Goal: Task Accomplishment & Management: Manage account settings

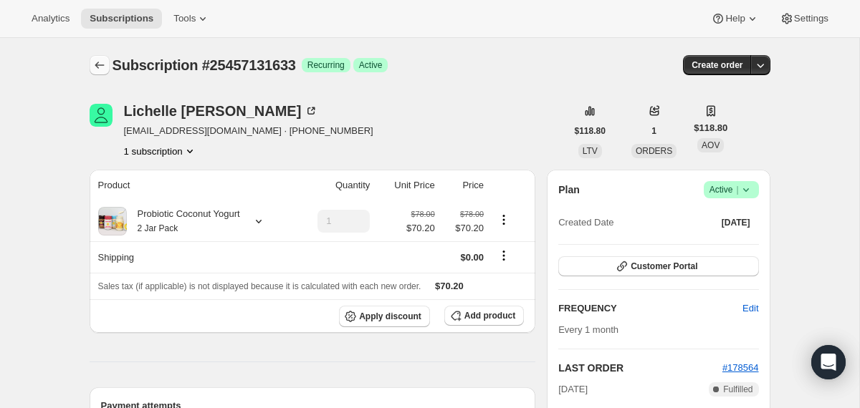
click at [97, 67] on icon "Subscriptions" at bounding box center [99, 65] width 9 height 7
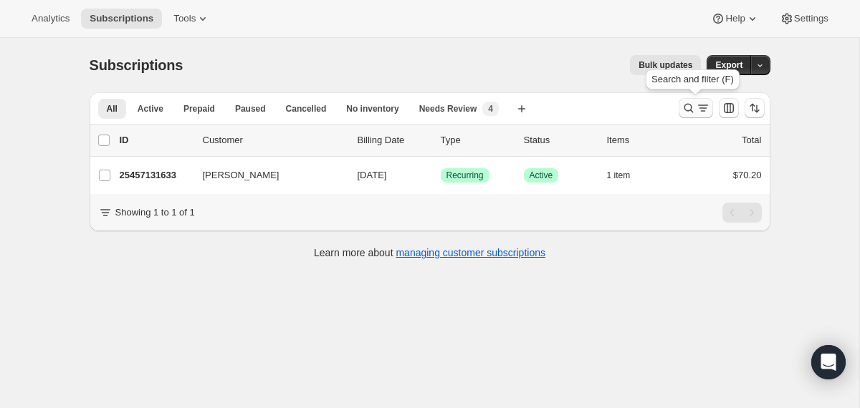
click at [692, 110] on icon "Search and filter results" at bounding box center [688, 108] width 14 height 14
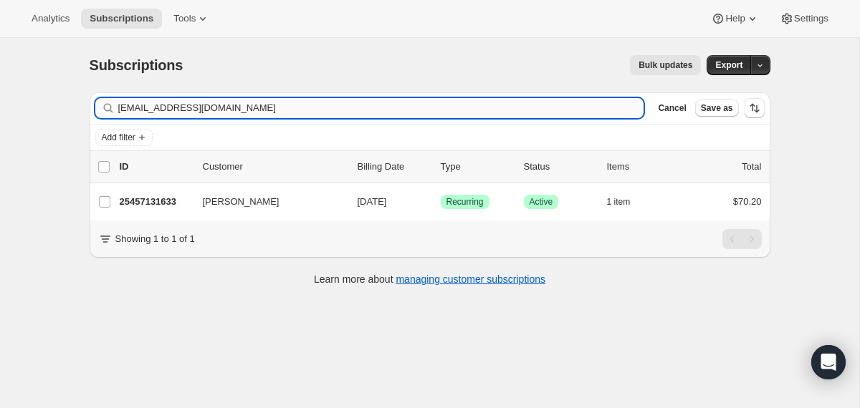
click at [584, 109] on input "[EMAIL_ADDRESS][DOMAIN_NAME]" at bounding box center [381, 108] width 526 height 20
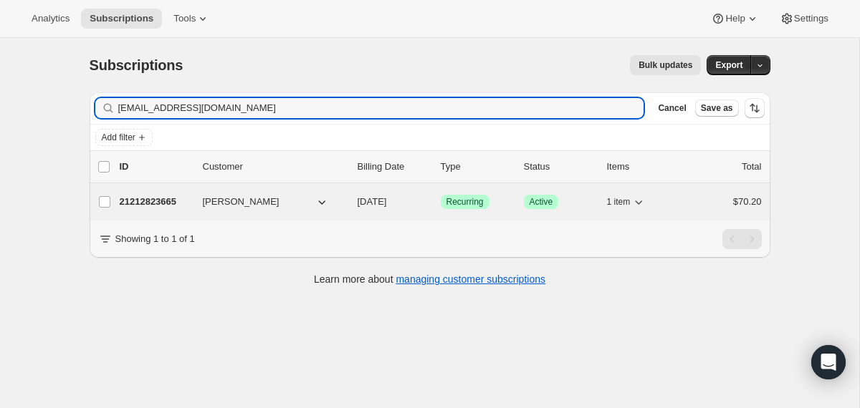
type input "[EMAIL_ADDRESS][DOMAIN_NAME]"
click at [343, 201] on div "[PERSON_NAME]" at bounding box center [274, 202] width 143 height 14
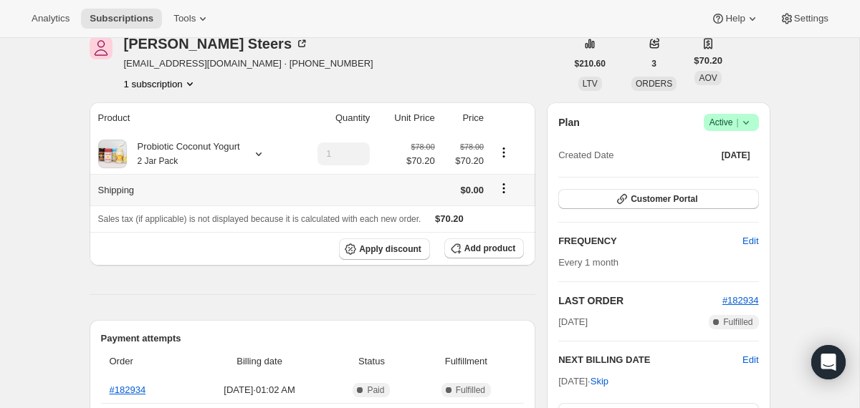
scroll to position [64, 0]
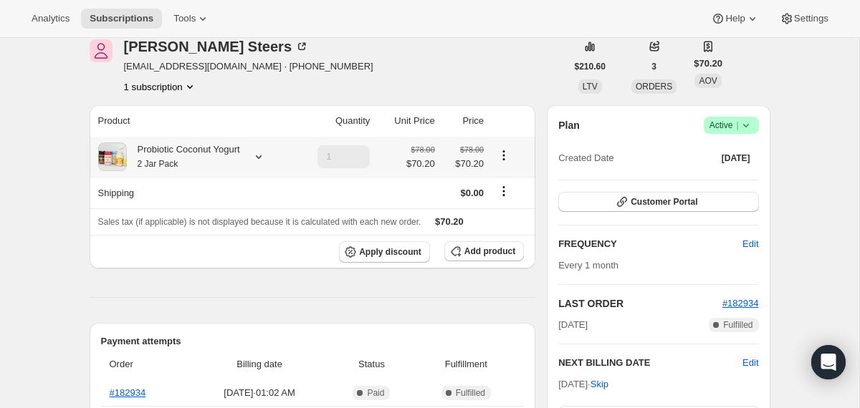
click at [257, 151] on div at bounding box center [256, 157] width 20 height 14
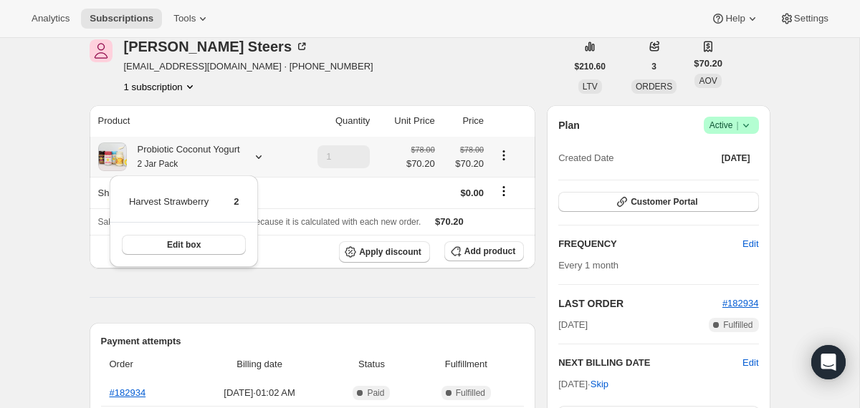
click at [257, 151] on div at bounding box center [256, 157] width 20 height 14
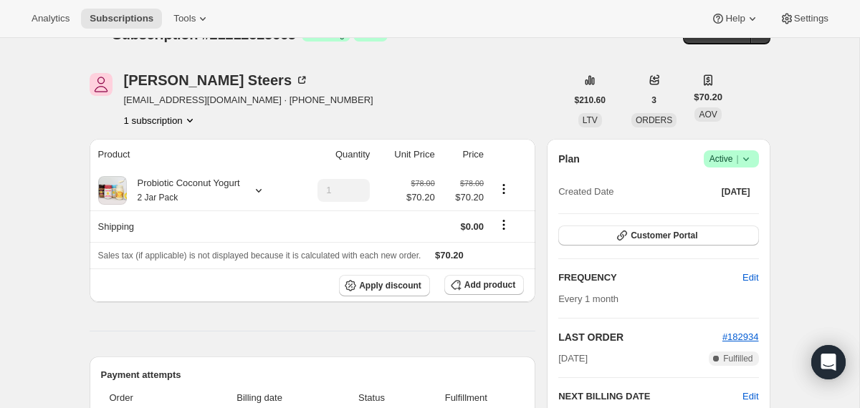
scroll to position [0, 0]
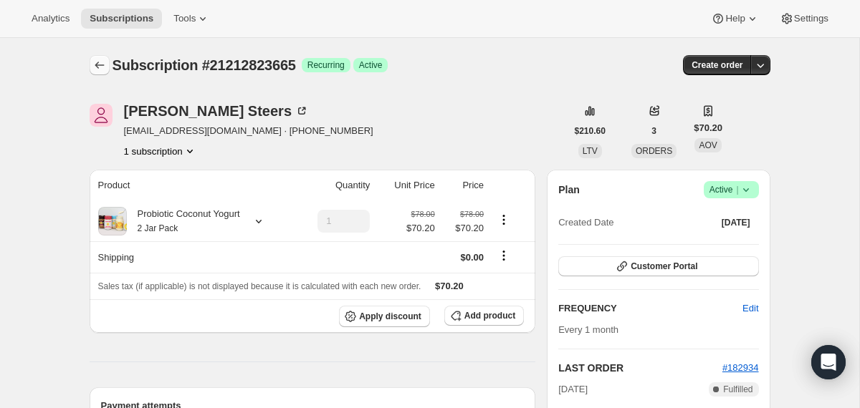
click at [99, 67] on icon "Subscriptions" at bounding box center [99, 65] width 14 height 14
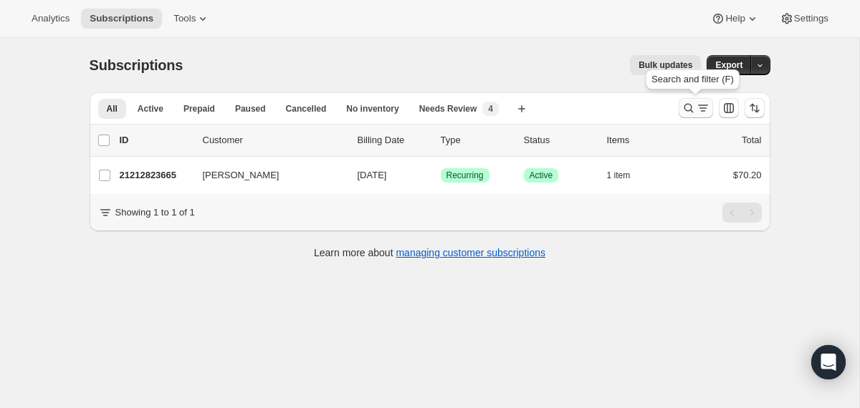
click at [692, 107] on icon "Search and filter results" at bounding box center [688, 108] width 14 height 14
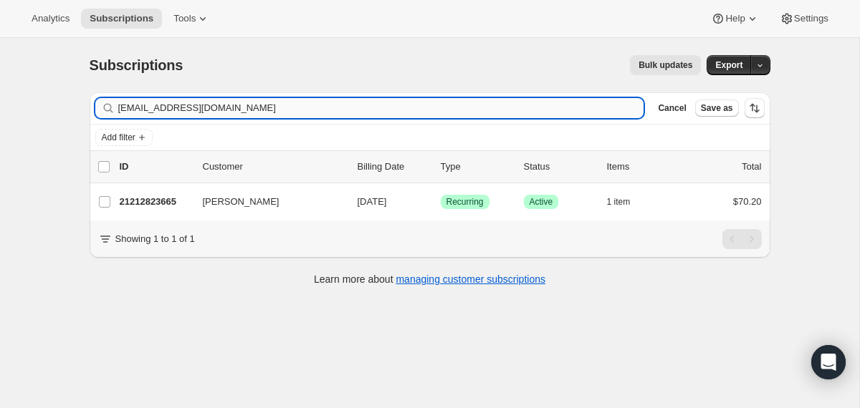
click at [519, 110] on input "[EMAIL_ADDRESS][DOMAIN_NAME]" at bounding box center [381, 108] width 526 height 20
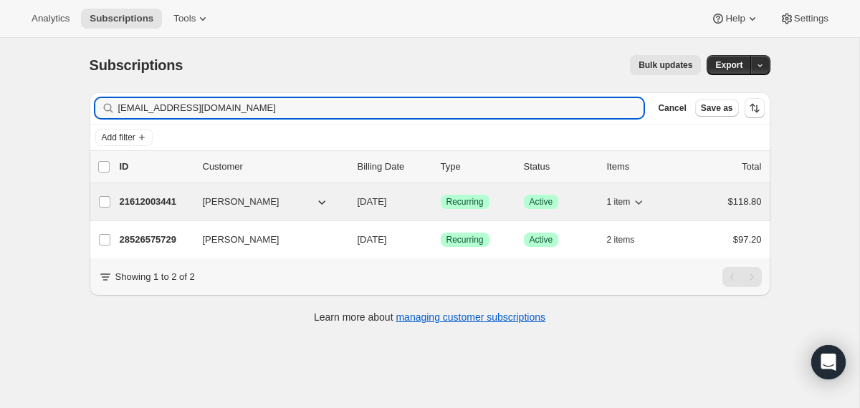
type input "[EMAIL_ADDRESS][DOMAIN_NAME]"
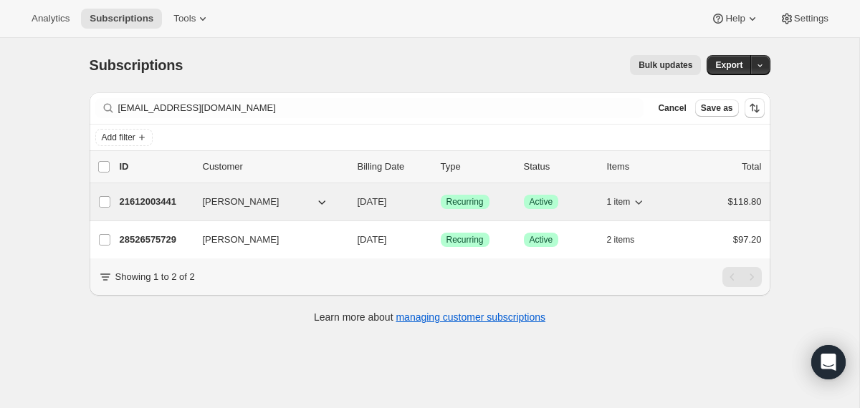
click at [350, 204] on div "21612003441 [PERSON_NAME] [DATE] Success Recurring Success Active 1 item $118.80" at bounding box center [441, 202] width 642 height 20
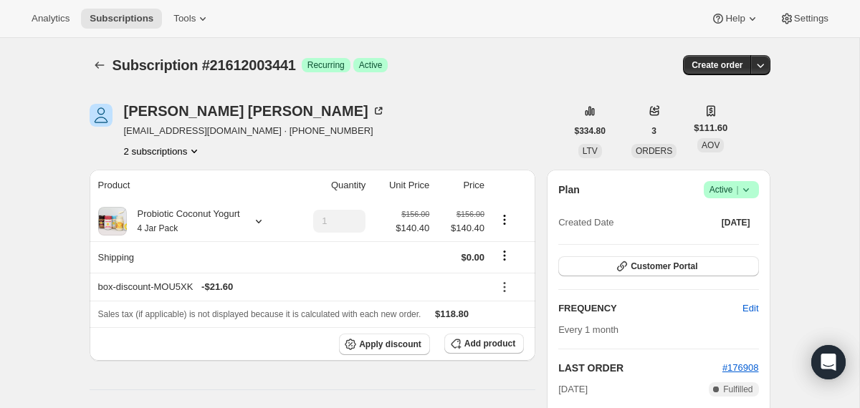
click at [741, 193] on icon at bounding box center [746, 190] width 14 height 14
click at [713, 246] on span "Cancel subscription" at bounding box center [725, 242] width 81 height 11
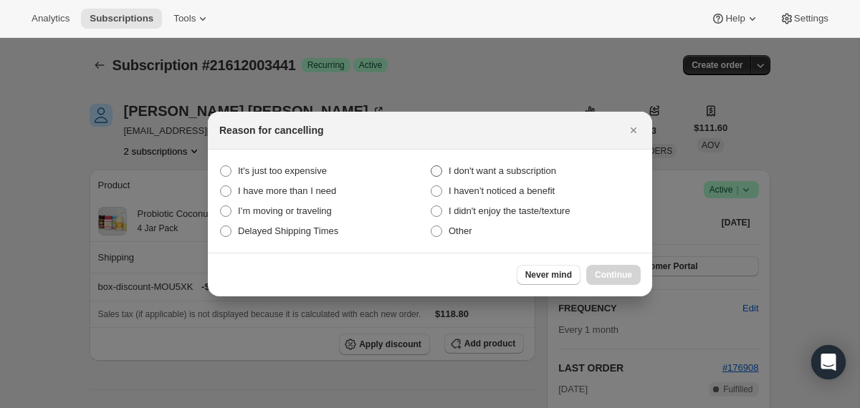
click at [538, 168] on span "I don't want a subscription" at bounding box center [502, 171] width 107 height 11
click at [431, 166] on subscription "I don't want a subscription" at bounding box center [431, 166] width 1 height 1
radio subscription "true"
click at [606, 268] on button "Continue" at bounding box center [613, 275] width 54 height 20
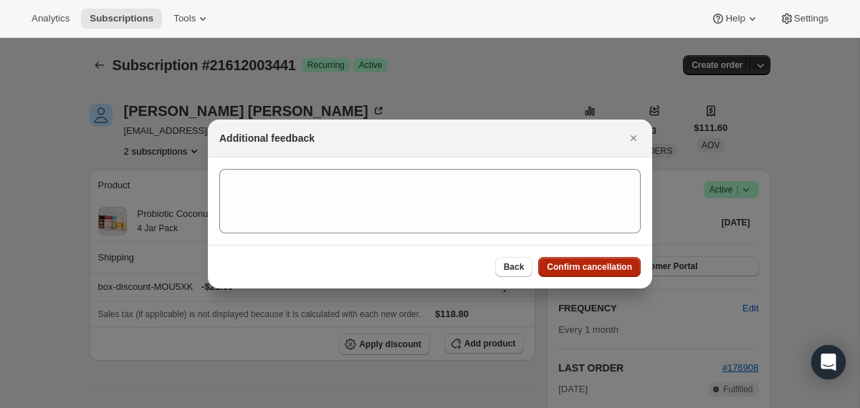
click at [606, 268] on span "Confirm cancellation" at bounding box center [589, 267] width 85 height 11
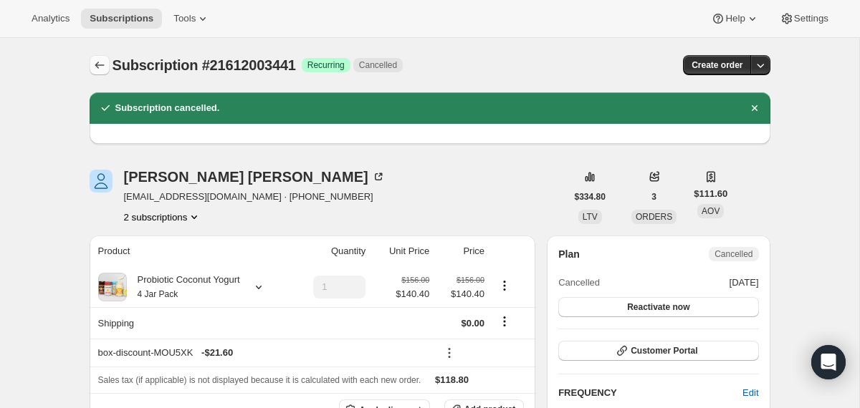
click at [100, 65] on icon "Subscriptions" at bounding box center [99, 65] width 9 height 7
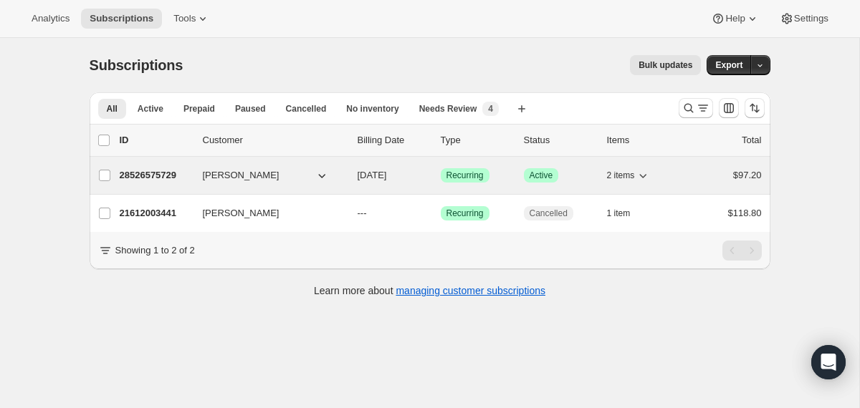
click at [351, 171] on div "28526575729 [PERSON_NAME] [DATE] Success Recurring Success Active 2 items $97.20" at bounding box center [441, 176] width 642 height 20
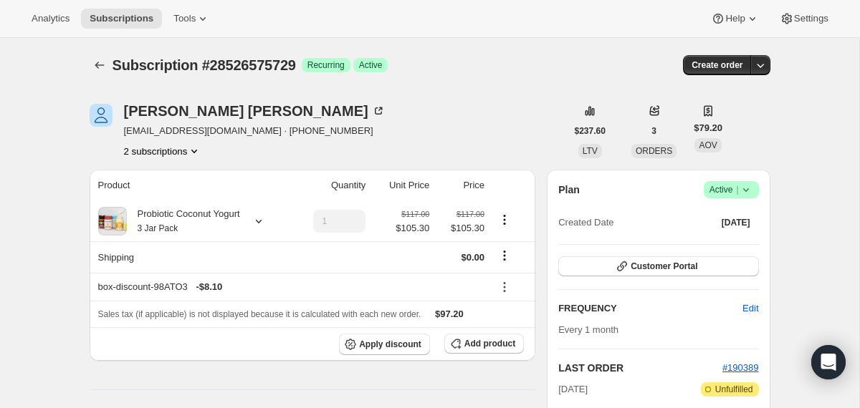
click at [750, 190] on icon at bounding box center [746, 190] width 14 height 14
click at [734, 243] on span "Cancel subscription" at bounding box center [725, 242] width 81 height 11
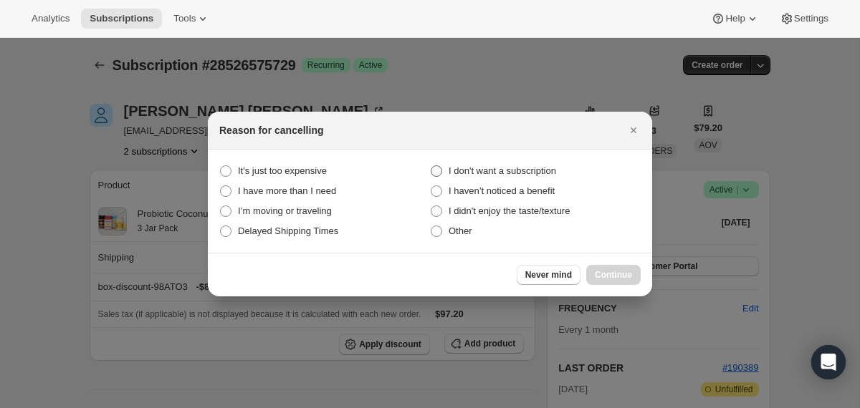
click at [529, 171] on span "I don't want a subscription" at bounding box center [502, 171] width 107 height 11
click at [431, 166] on subscription "I don't want a subscription" at bounding box center [431, 166] width 1 height 1
radio subscription "true"
click at [608, 277] on span "Continue" at bounding box center [613, 274] width 37 height 11
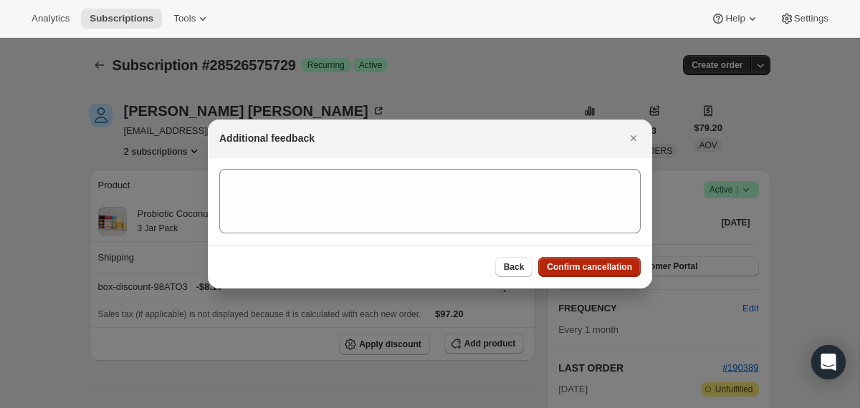
click at [608, 266] on span "Confirm cancellation" at bounding box center [589, 267] width 85 height 11
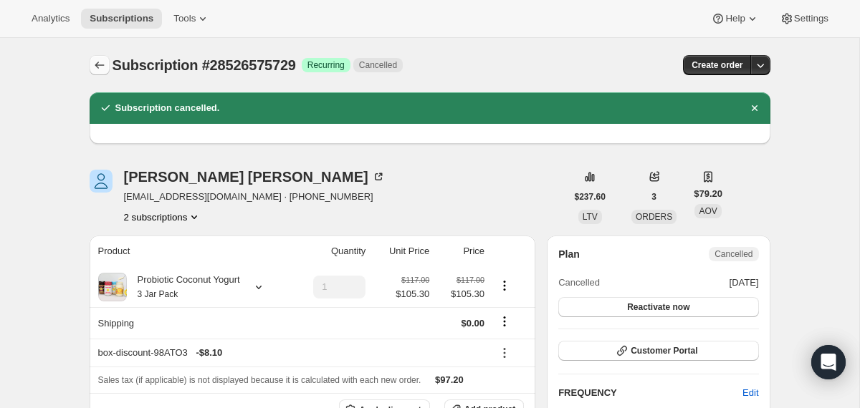
click at [95, 62] on icon "Subscriptions" at bounding box center [99, 65] width 14 height 14
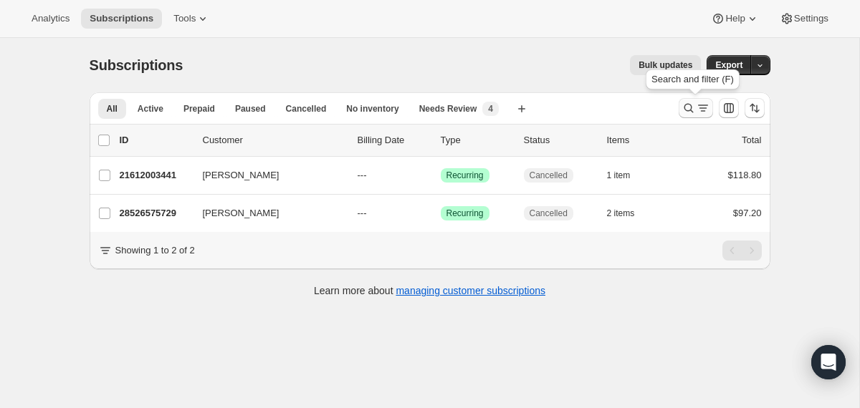
click at [684, 111] on icon "Search and filter results" at bounding box center [688, 108] width 14 height 14
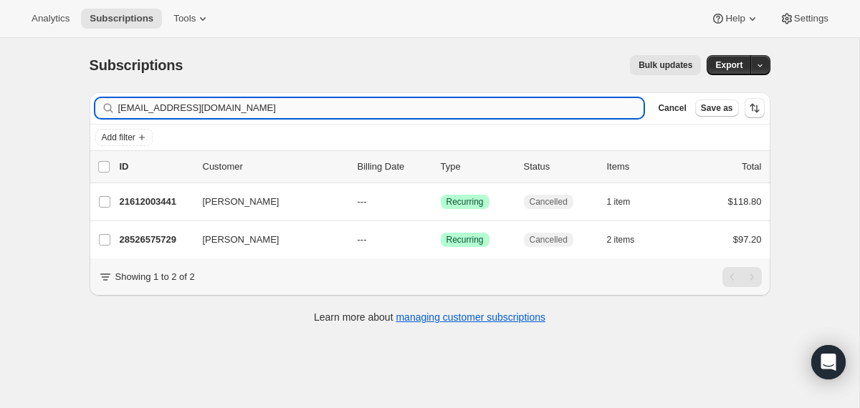
click at [547, 107] on input "[EMAIL_ADDRESS][DOMAIN_NAME]" at bounding box center [381, 108] width 526 height 20
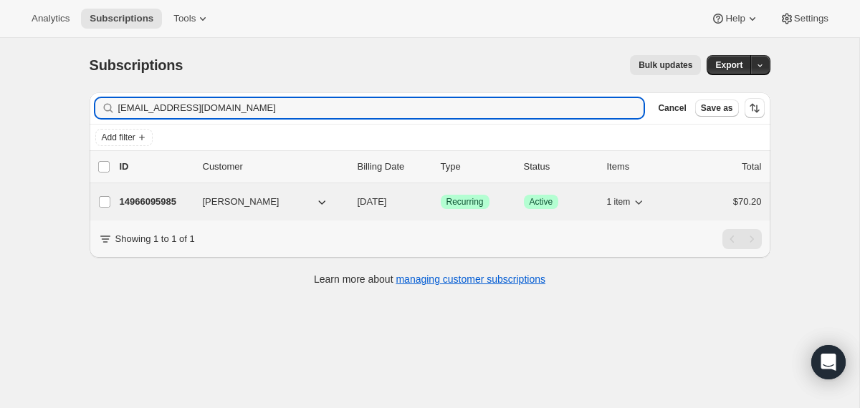
type input "[EMAIL_ADDRESS][DOMAIN_NAME]"
click at [361, 199] on span "[DATE]" at bounding box center [372, 201] width 29 height 11
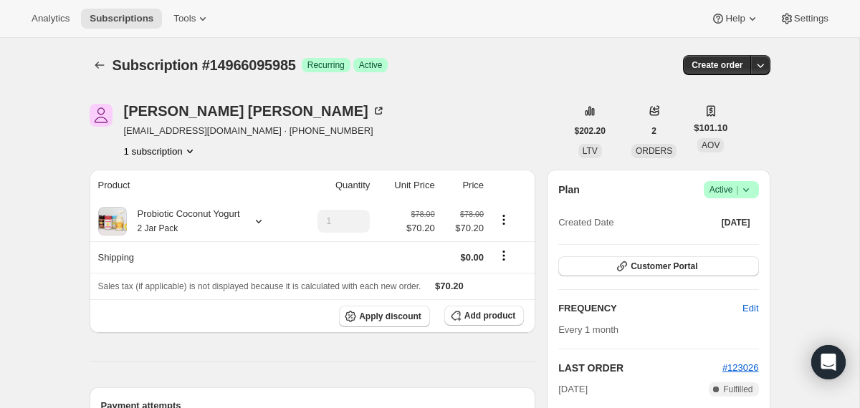
click at [745, 193] on icon at bounding box center [746, 190] width 14 height 14
click at [726, 243] on span "Cancel subscription" at bounding box center [725, 242] width 81 height 11
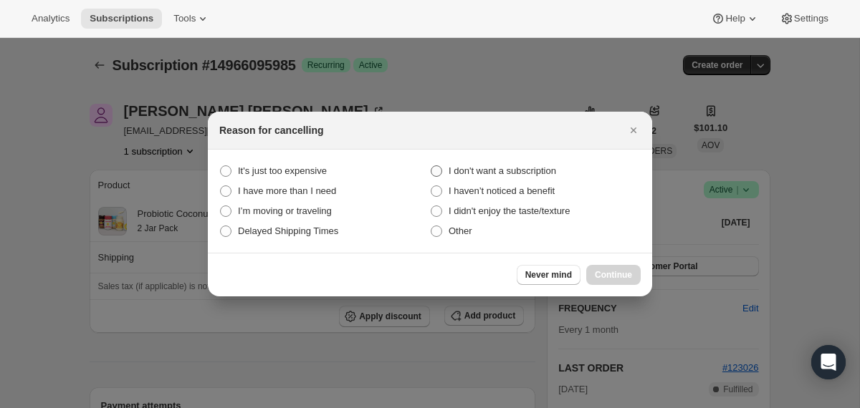
click at [511, 175] on span "I don't want a subscription" at bounding box center [502, 171] width 107 height 11
click at [431, 166] on subscription "I don't want a subscription" at bounding box center [431, 166] width 1 height 1
radio subscription "true"
click at [599, 274] on span "Continue" at bounding box center [613, 274] width 37 height 11
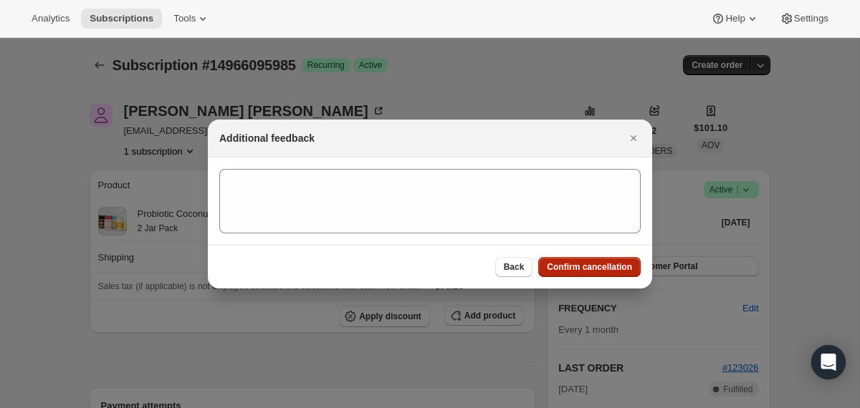
click at [599, 274] on button "Confirm cancellation" at bounding box center [589, 267] width 102 height 20
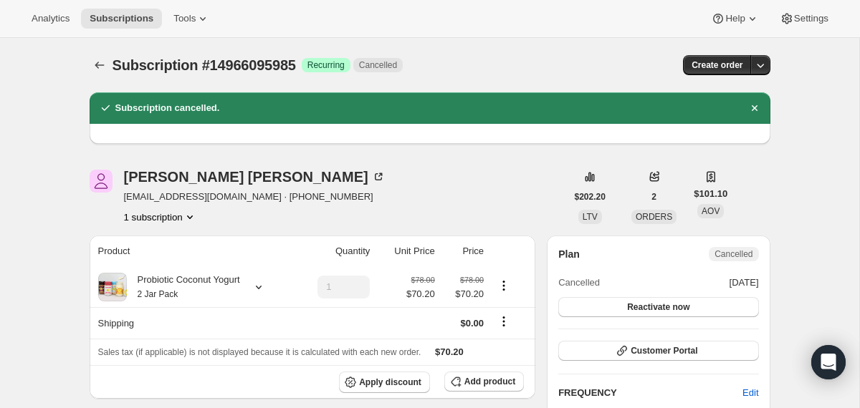
click at [95, 54] on div "Subscription #14966095985. This page is ready Subscription #14966095985 Success…" at bounding box center [430, 65] width 681 height 54
click at [96, 68] on icon "Subscriptions" at bounding box center [99, 65] width 14 height 14
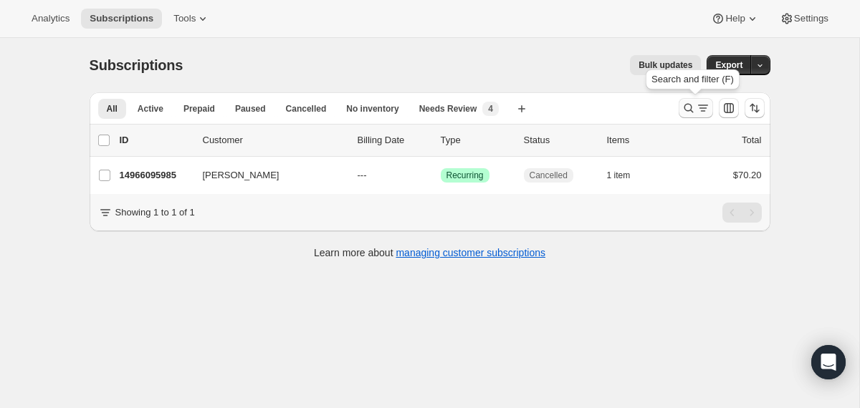
click at [694, 106] on icon "Search and filter results" at bounding box center [688, 108] width 14 height 14
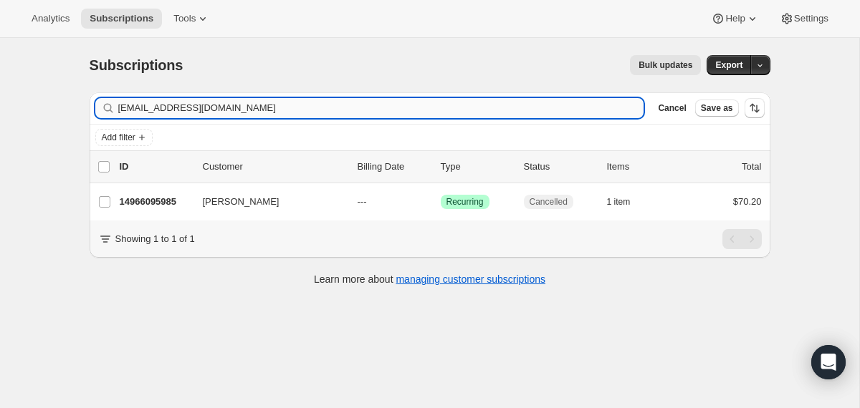
click at [527, 106] on input "[EMAIL_ADDRESS][DOMAIN_NAME]" at bounding box center [381, 108] width 526 height 20
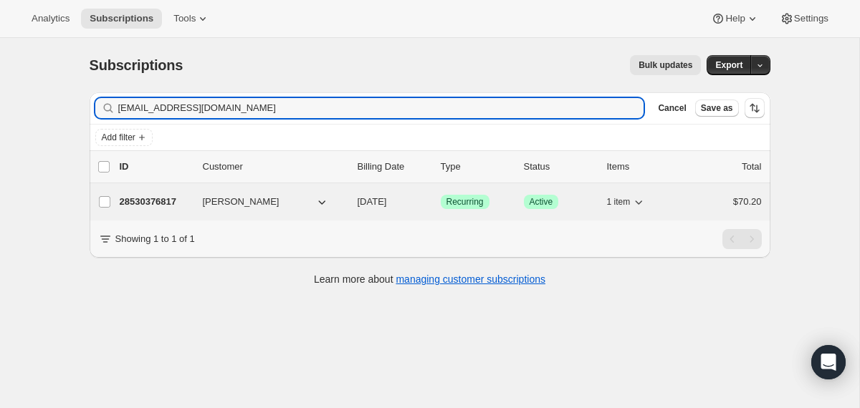
type input "[EMAIL_ADDRESS][DOMAIN_NAME]"
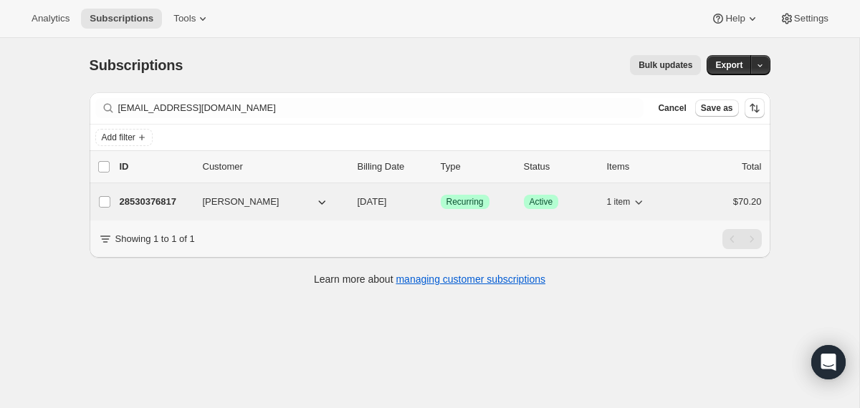
click at [351, 211] on div "28530376817 [PERSON_NAME] [DATE] Success Recurring Success Active 1 item $70.20" at bounding box center [441, 202] width 642 height 20
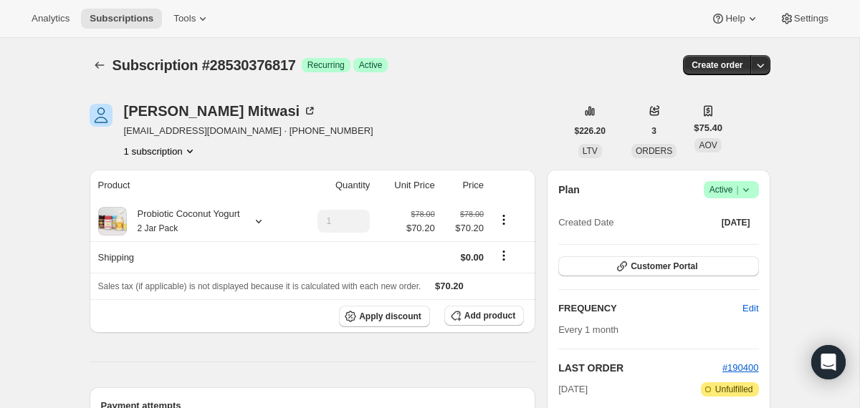
click at [92, 64] on icon "Subscriptions" at bounding box center [99, 65] width 14 height 14
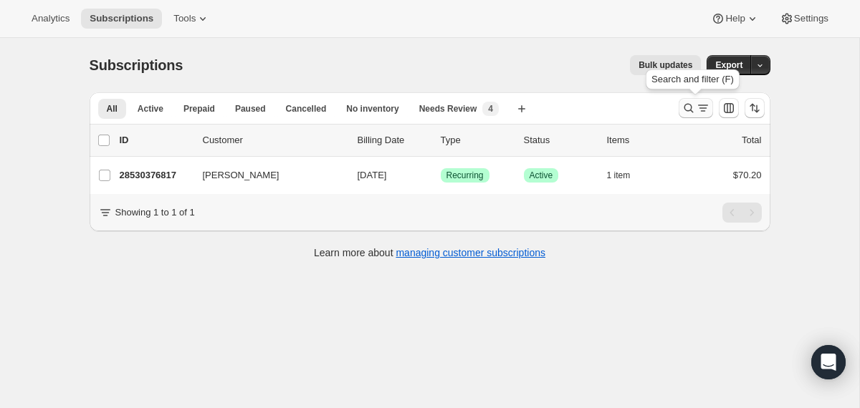
click at [686, 110] on icon "Search and filter results" at bounding box center [688, 108] width 9 height 9
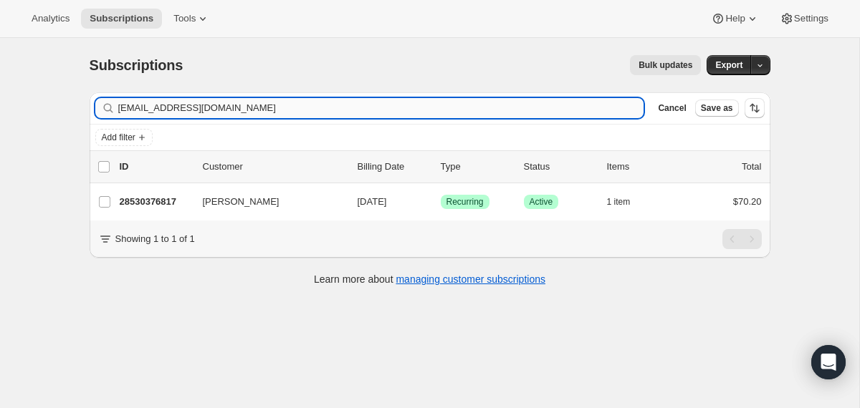
click at [511, 110] on input "[EMAIL_ADDRESS][DOMAIN_NAME]" at bounding box center [381, 108] width 526 height 20
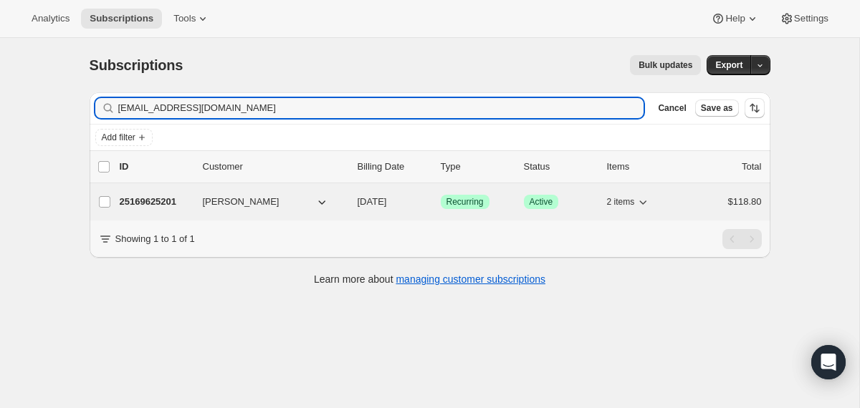
type input "[EMAIL_ADDRESS][DOMAIN_NAME]"
click at [351, 207] on div "25169625201 [PERSON_NAME] [DATE] Success Recurring Success Active 2 items $118.…" at bounding box center [441, 202] width 642 height 20
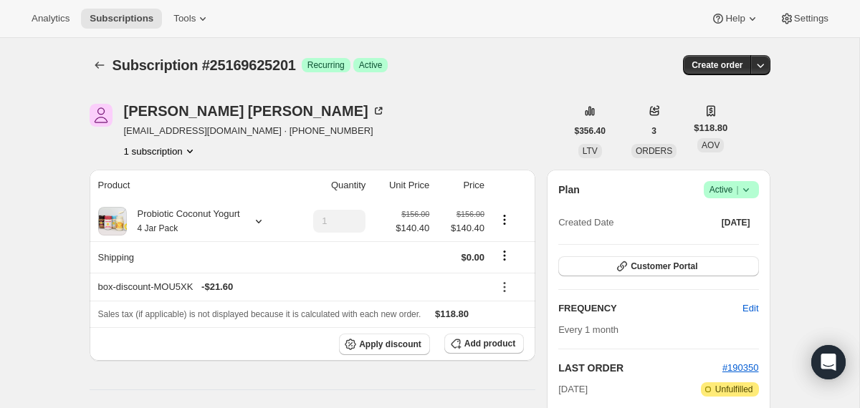
click at [748, 191] on icon at bounding box center [746, 190] width 14 height 14
click at [734, 247] on span "Cancel subscription" at bounding box center [725, 242] width 81 height 11
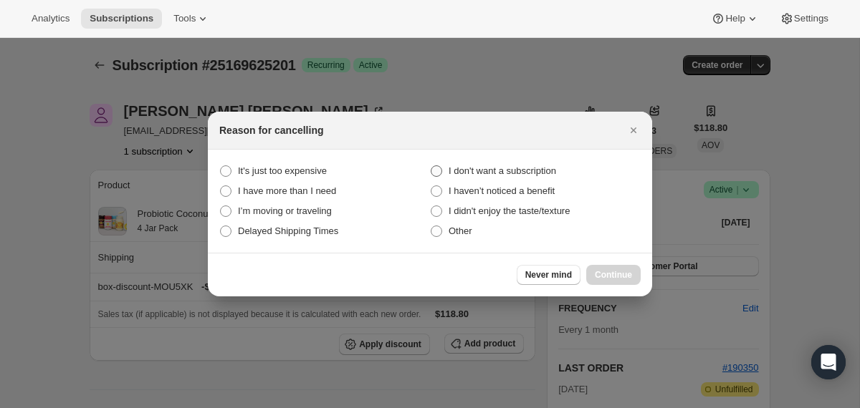
click at [549, 171] on span "I don't want a subscription" at bounding box center [502, 171] width 107 height 11
click at [431, 166] on subscription "I don't want a subscription" at bounding box center [431, 166] width 1 height 1
radio subscription "true"
click at [608, 277] on span "Continue" at bounding box center [613, 274] width 37 height 11
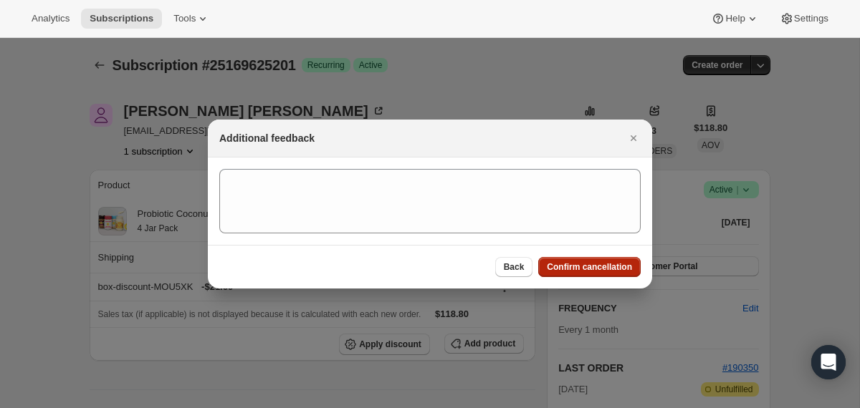
click at [601, 267] on span "Confirm cancellation" at bounding box center [589, 267] width 85 height 11
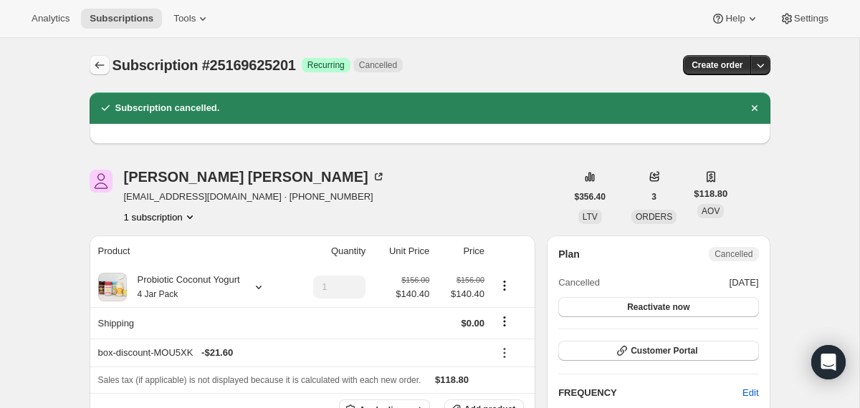
click at [95, 59] on icon "Subscriptions" at bounding box center [99, 65] width 14 height 14
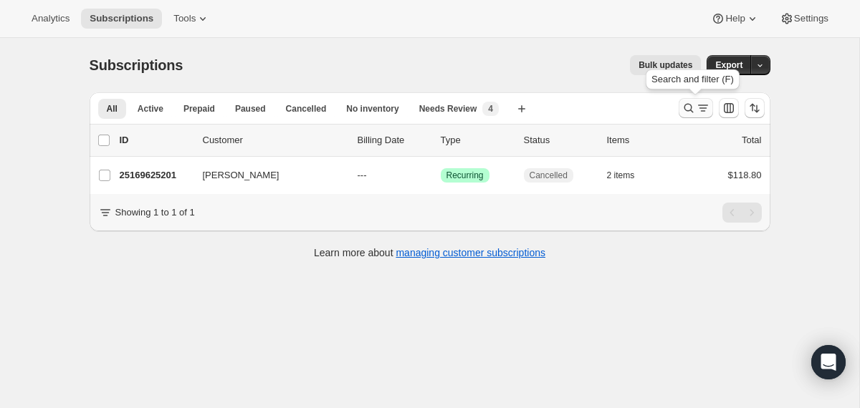
click at [692, 105] on icon "Search and filter results" at bounding box center [688, 108] width 14 height 14
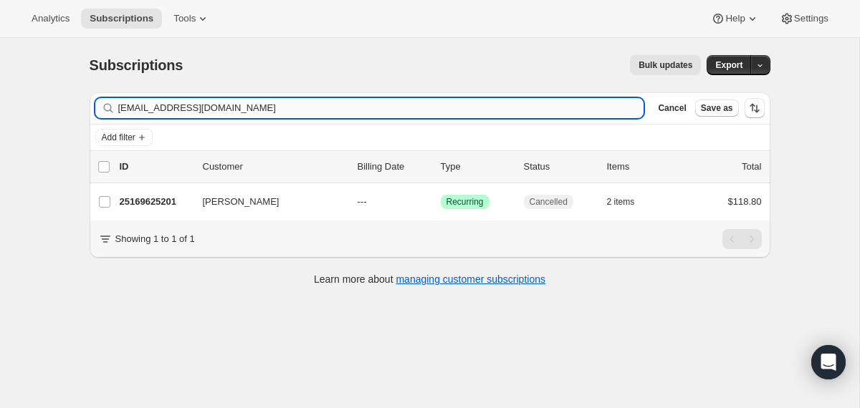
click at [545, 113] on input "[EMAIL_ADDRESS][DOMAIN_NAME]" at bounding box center [381, 108] width 526 height 20
type input "[EMAIL_ADDRESS][DOMAIN_NAME]"
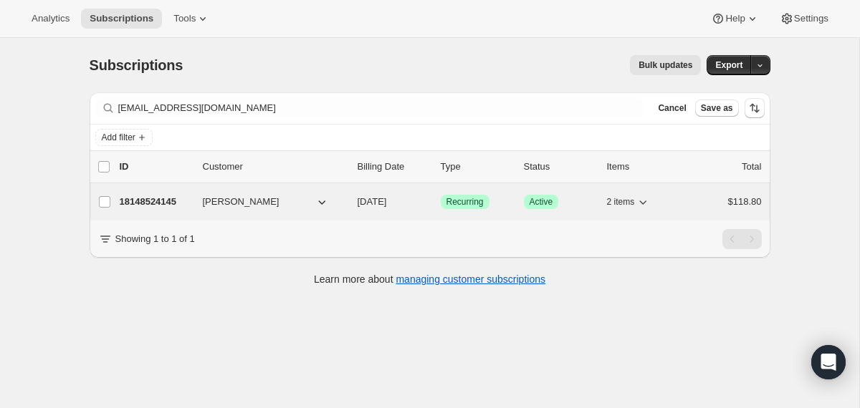
click at [355, 206] on div "18148524145 [PERSON_NAME] Katana [DATE] Success Recurring Success Active 2 item…" at bounding box center [441, 202] width 642 height 20
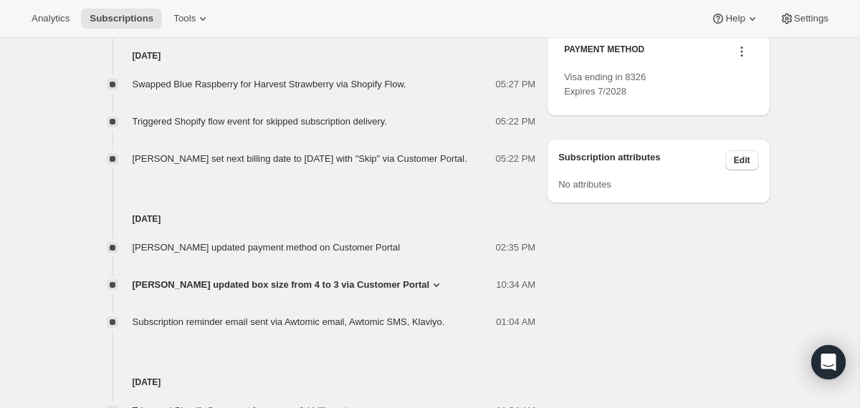
scroll to position [757, 0]
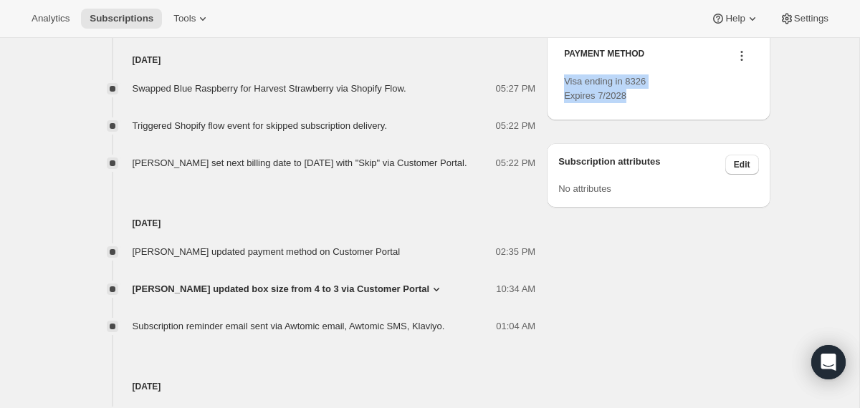
drag, startPoint x: 639, startPoint y: 167, endPoint x: 564, endPoint y: 156, distance: 75.4
click at [564, 103] on div "Visa ending in 8326 Expires 7/2028" at bounding box center [658, 89] width 188 height 29
copy span "Visa ending in 8326 Expires 7/2028"
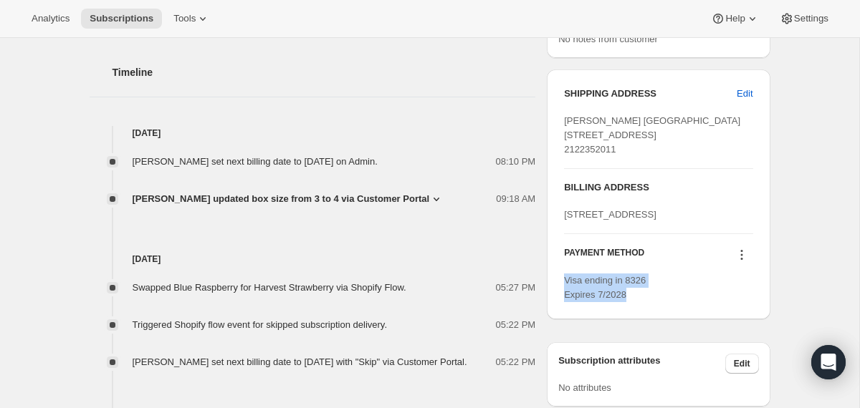
scroll to position [0, 0]
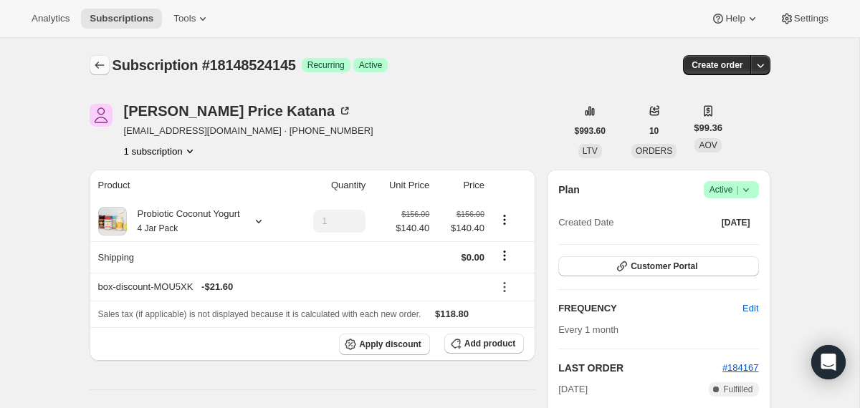
click at [103, 67] on icon "Subscriptions" at bounding box center [99, 65] width 14 height 14
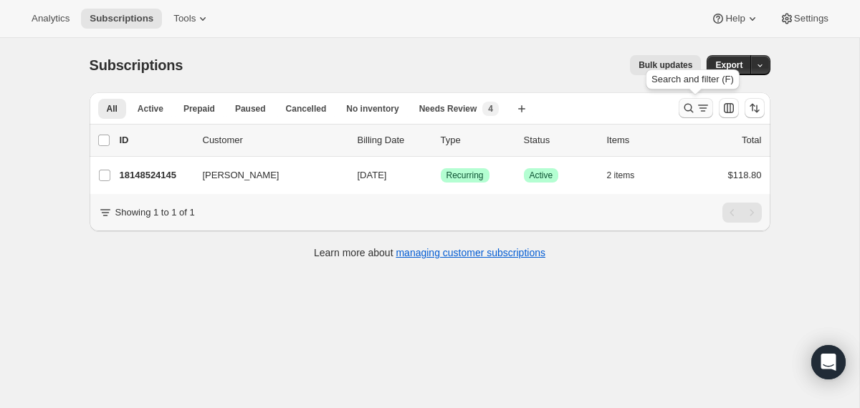
click at [690, 107] on icon "Search and filter results" at bounding box center [688, 108] width 14 height 14
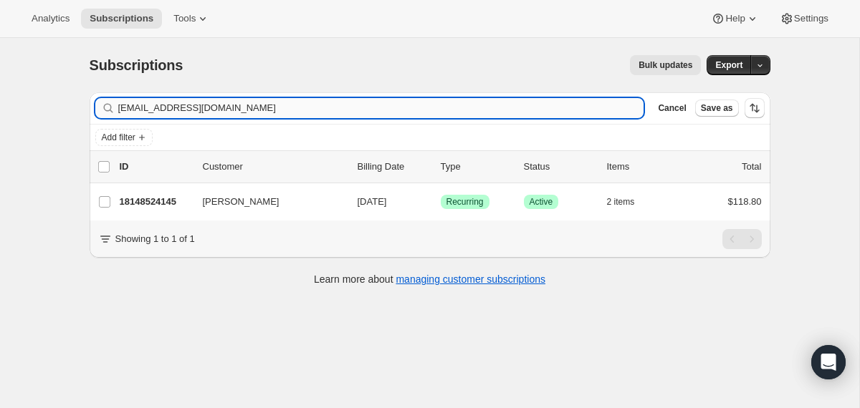
click at [570, 110] on input "[EMAIL_ADDRESS][DOMAIN_NAME]" at bounding box center [381, 108] width 526 height 20
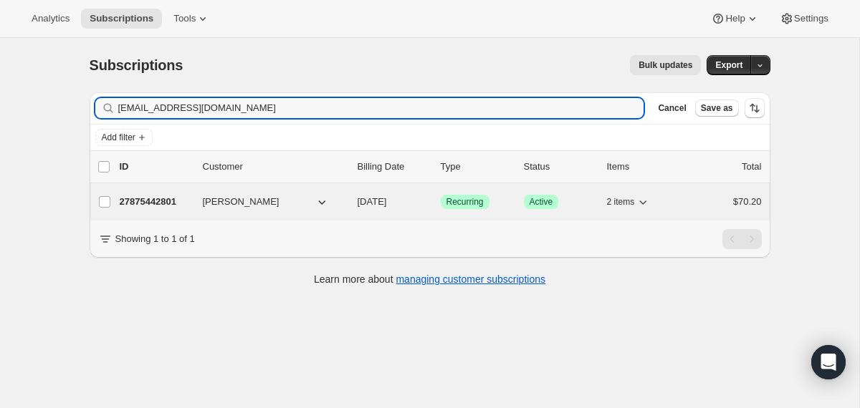
type input "[EMAIL_ADDRESS][DOMAIN_NAME]"
click at [350, 197] on div "27875442801 [PERSON_NAME] [DATE] Success Recurring Success Active 2 items $70.20" at bounding box center [441, 202] width 642 height 20
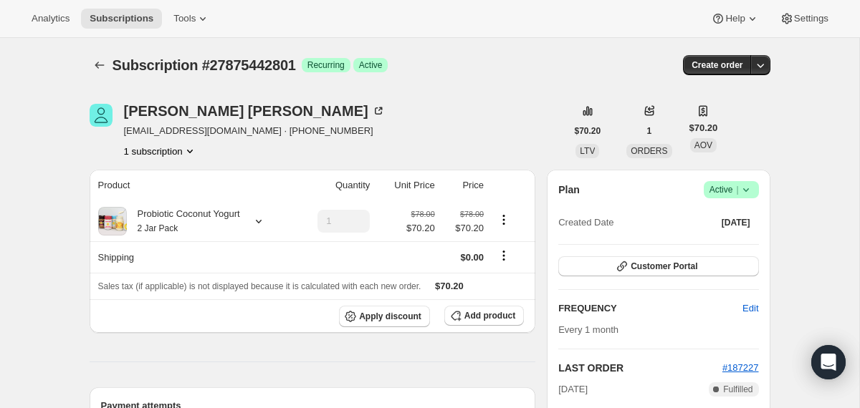
click at [743, 189] on icon at bounding box center [745, 190] width 6 height 4
click at [726, 237] on span "Cancel subscription" at bounding box center [725, 242] width 81 height 11
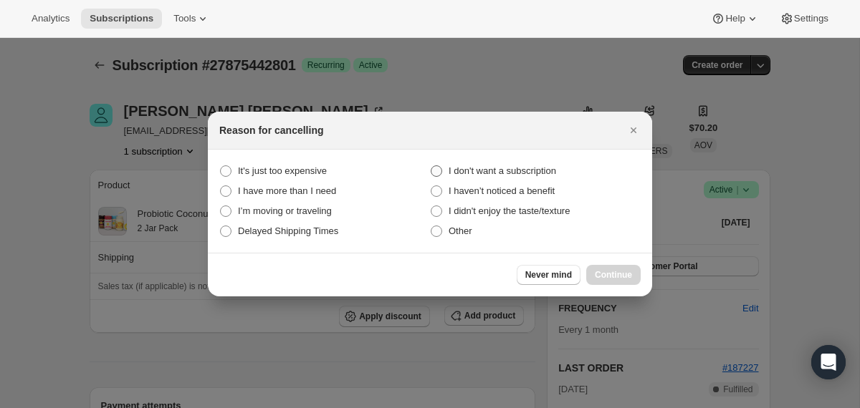
click at [525, 173] on span "I don't want a subscription" at bounding box center [502, 171] width 107 height 11
click at [431, 166] on subscription "I don't want a subscription" at bounding box center [431, 166] width 1 height 1
radio subscription "true"
click at [505, 358] on div at bounding box center [430, 204] width 860 height 408
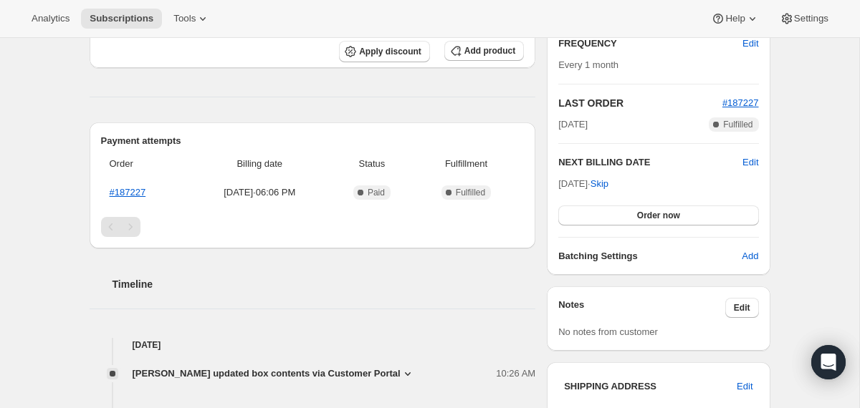
scroll to position [267, 0]
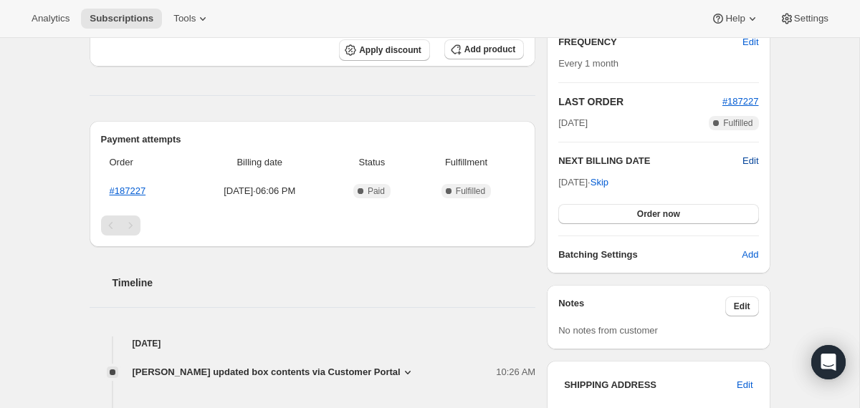
click at [744, 156] on span "Edit" at bounding box center [750, 161] width 16 height 14
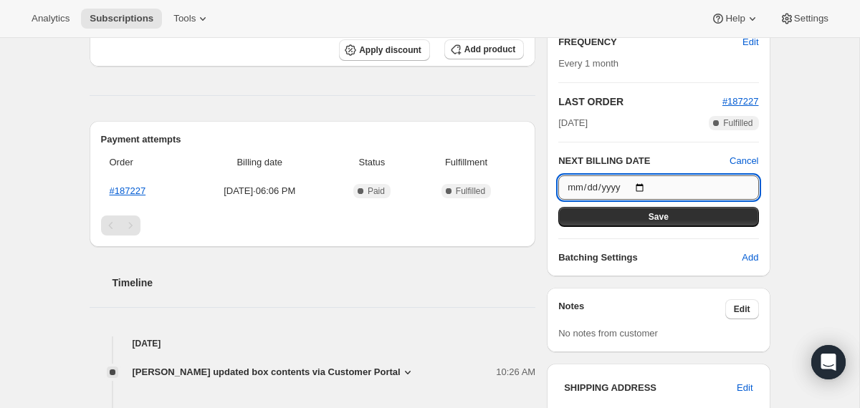
click at [647, 188] on input "[DATE]" at bounding box center [658, 188] width 200 height 24
type input "[DATE]"
click at [637, 220] on button "Save" at bounding box center [658, 217] width 200 height 20
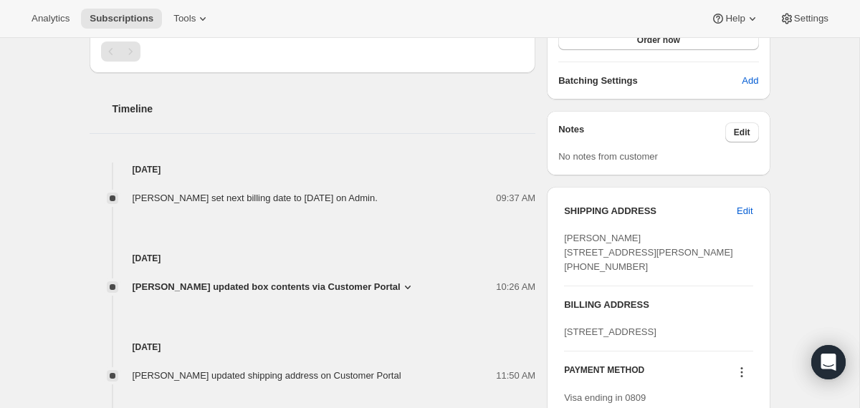
scroll to position [515, 0]
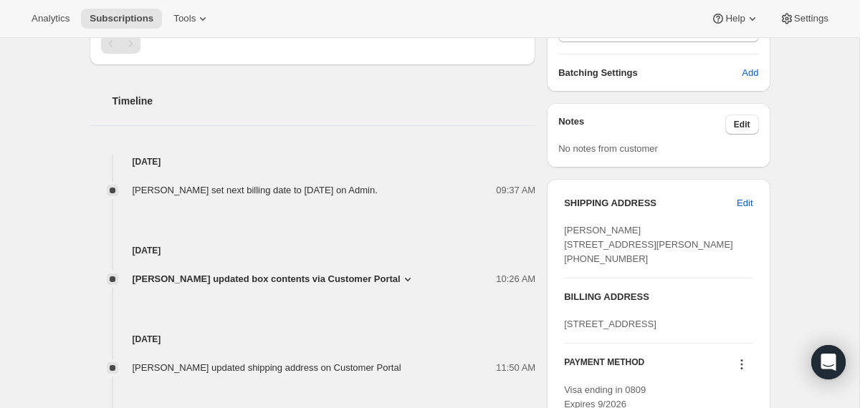
click at [317, 287] on span "[PERSON_NAME] updated box contents via Customer Portal" at bounding box center [267, 279] width 268 height 14
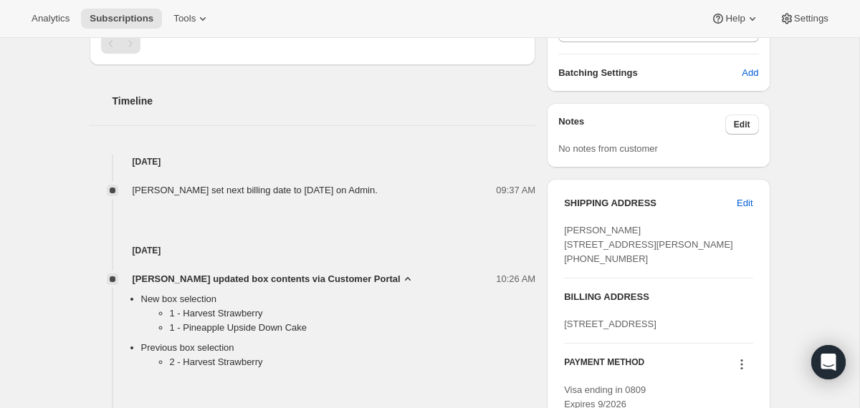
scroll to position [0, 0]
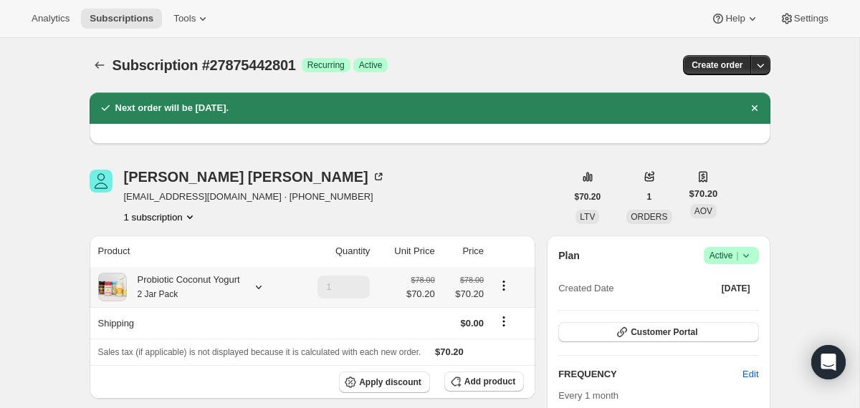
click at [217, 292] on div "Probiotic Coconut Yogurt 2 Jar Pack" at bounding box center [183, 287] width 113 height 29
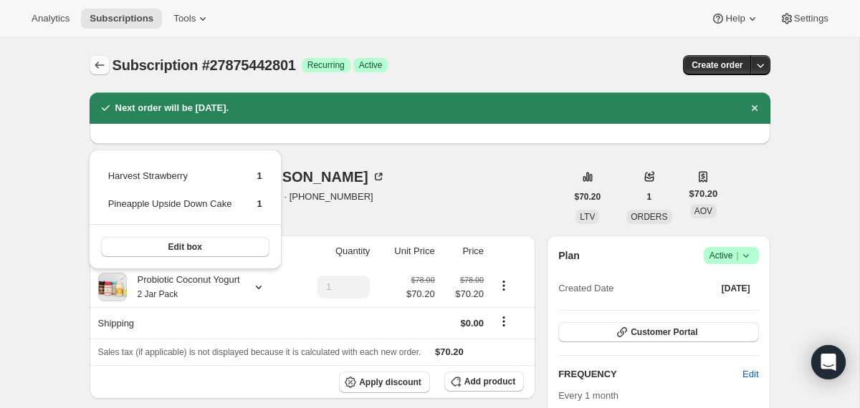
click at [104, 67] on icon "Subscriptions" at bounding box center [99, 65] width 14 height 14
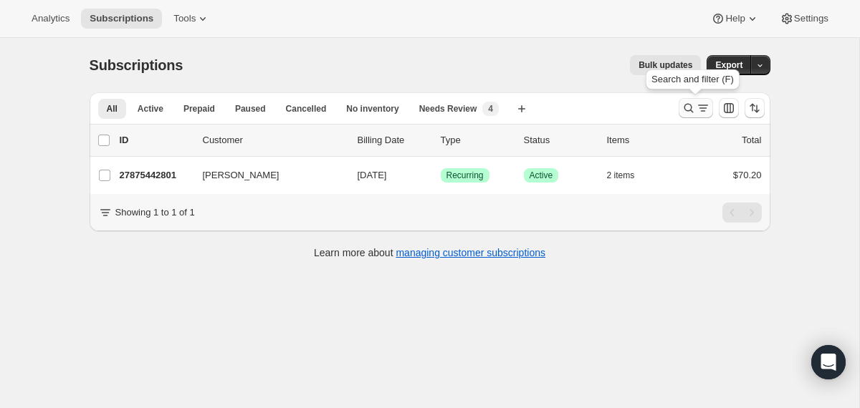
click at [683, 110] on icon "Search and filter results" at bounding box center [688, 108] width 14 height 14
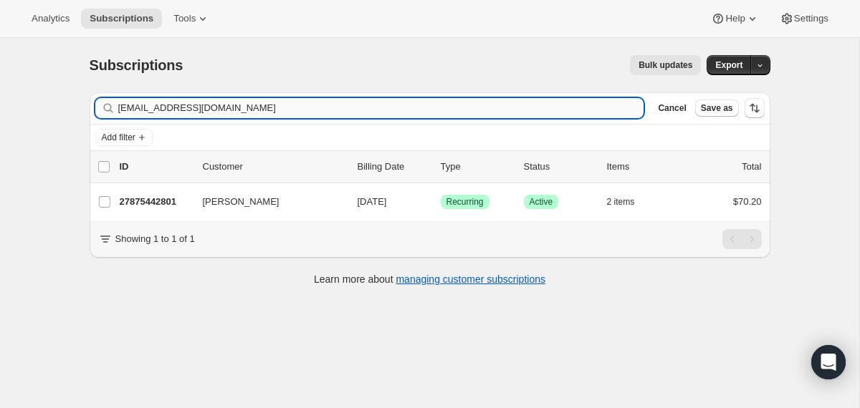
click at [464, 110] on input "[EMAIL_ADDRESS][DOMAIN_NAME]" at bounding box center [381, 108] width 526 height 20
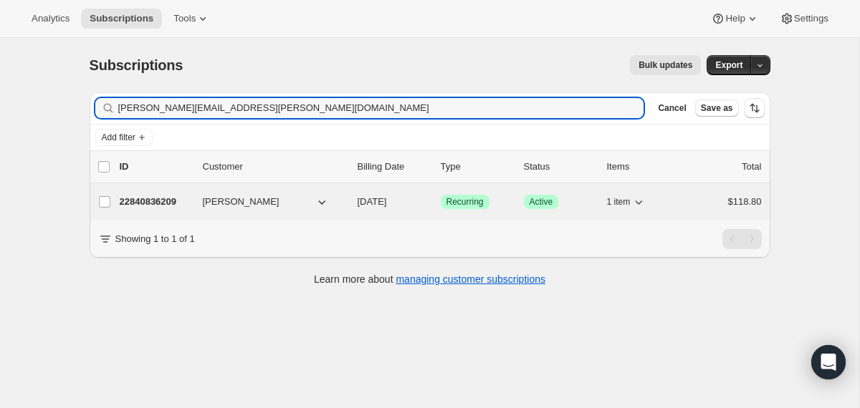
type input "[PERSON_NAME][EMAIL_ADDRESS][PERSON_NAME][DOMAIN_NAME]"
click at [351, 206] on div "22840836209 [PERSON_NAME] [DATE] Success Recurring Success Active 1 item $118.80" at bounding box center [441, 202] width 642 height 20
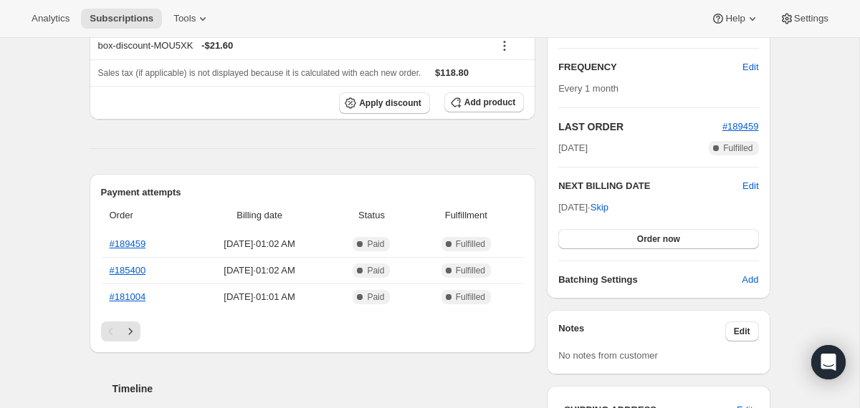
scroll to position [246, 0]
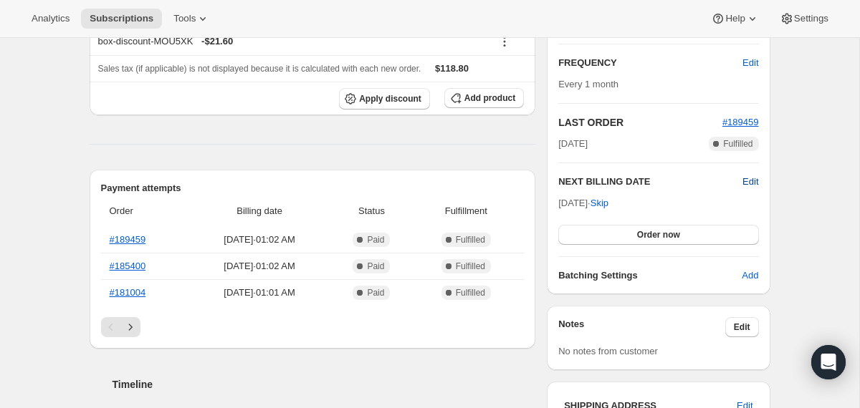
click at [747, 178] on span "Edit" at bounding box center [750, 182] width 16 height 14
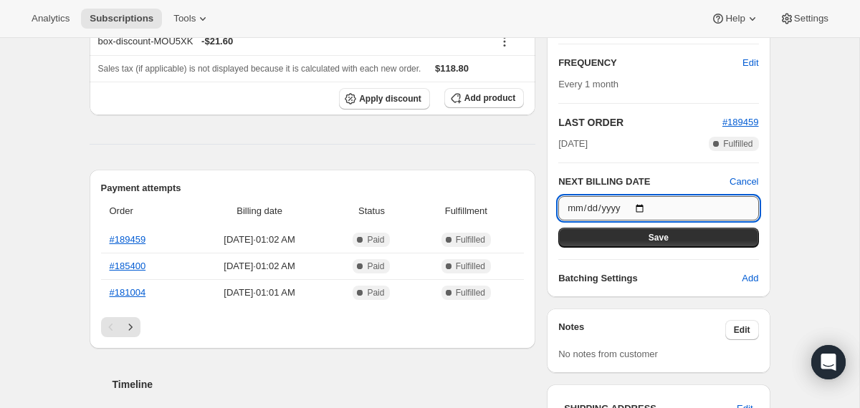
click at [645, 208] on input "[DATE]" at bounding box center [658, 208] width 200 height 24
type input "[DATE]"
click at [633, 236] on button "Save" at bounding box center [658, 238] width 200 height 20
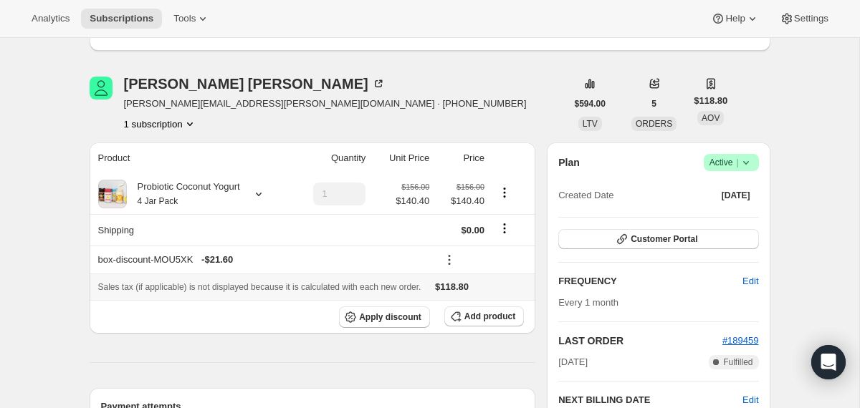
scroll to position [0, 0]
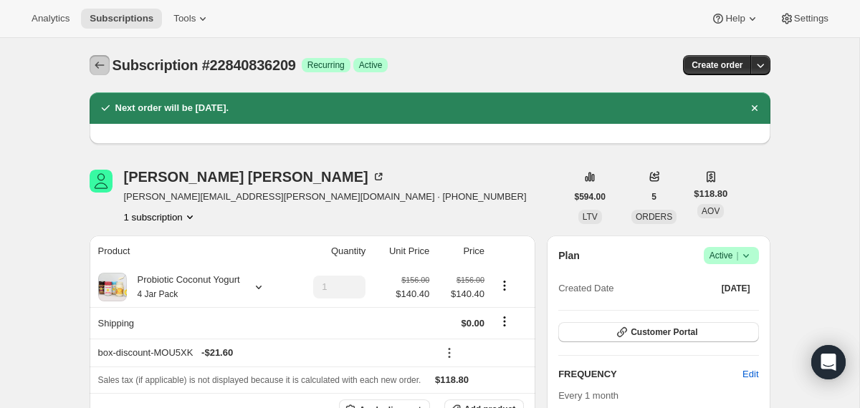
click at [100, 70] on icon "Subscriptions" at bounding box center [99, 65] width 14 height 14
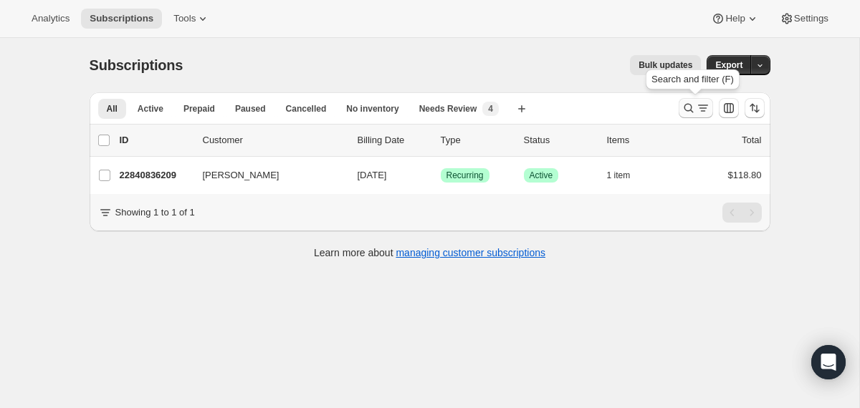
click at [688, 114] on icon "Search and filter results" at bounding box center [688, 108] width 14 height 14
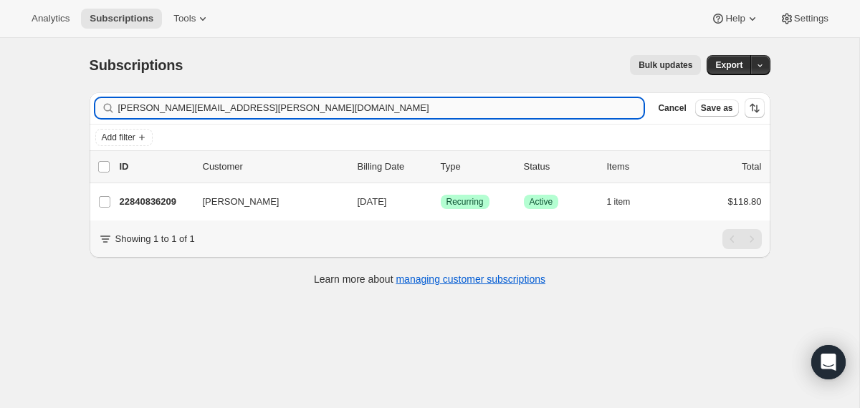
click at [611, 112] on input "[PERSON_NAME][EMAIL_ADDRESS][PERSON_NAME][DOMAIN_NAME]" at bounding box center [381, 108] width 526 height 20
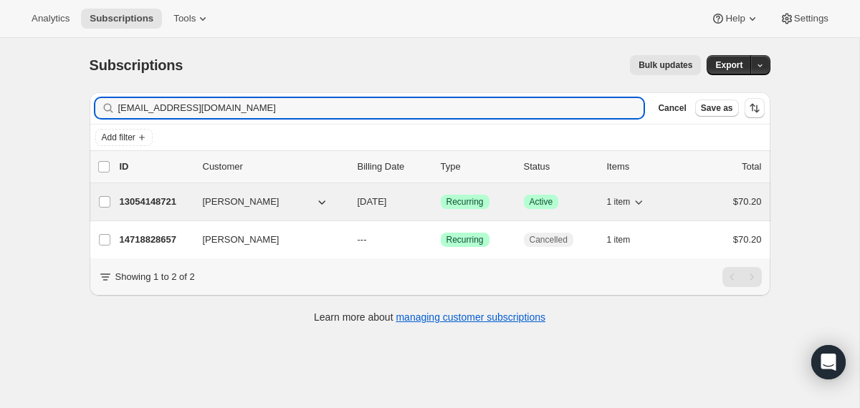
type input "[EMAIL_ADDRESS][DOMAIN_NAME]"
click at [352, 206] on div "13054148721 [PERSON_NAME] [DATE] Success Recurring Success Active 1 item $70.20" at bounding box center [441, 202] width 642 height 20
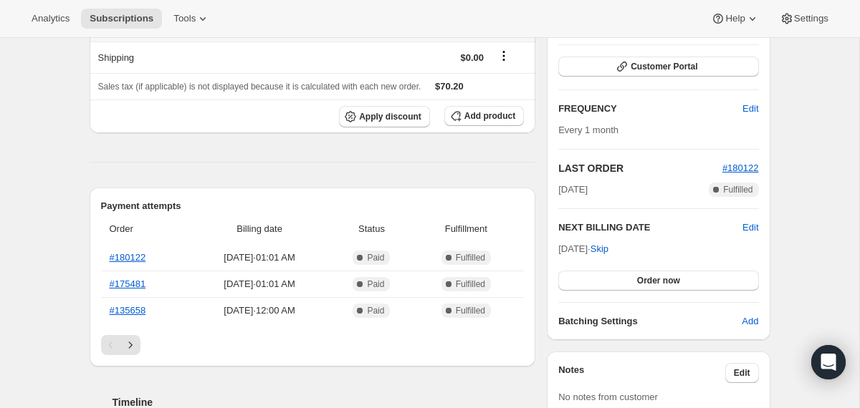
scroll to position [202, 0]
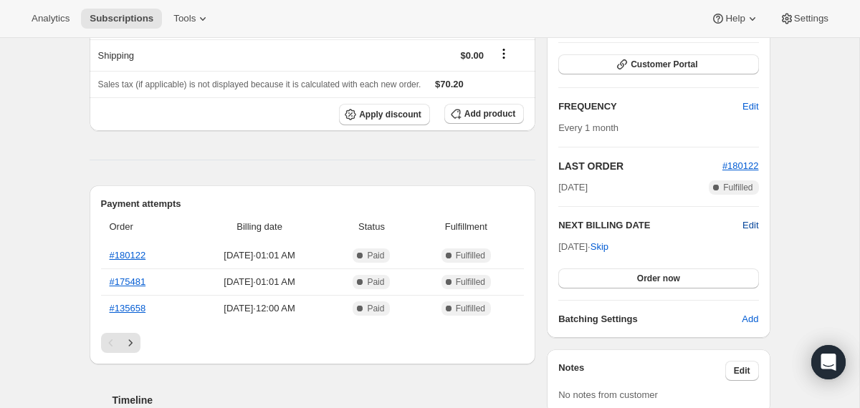
click at [744, 226] on span "Edit" at bounding box center [750, 226] width 16 height 14
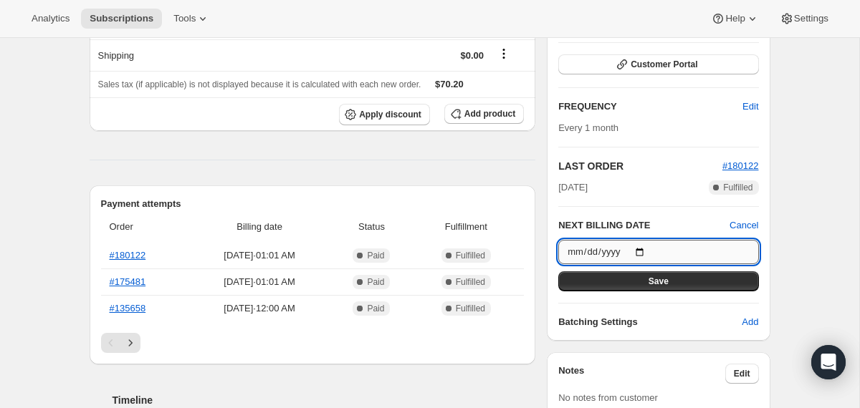
click at [646, 252] on input "[DATE]" at bounding box center [658, 252] width 200 height 24
type input "[DATE]"
click at [596, 282] on button "Save" at bounding box center [658, 282] width 200 height 20
